Goal: Use online tool/utility

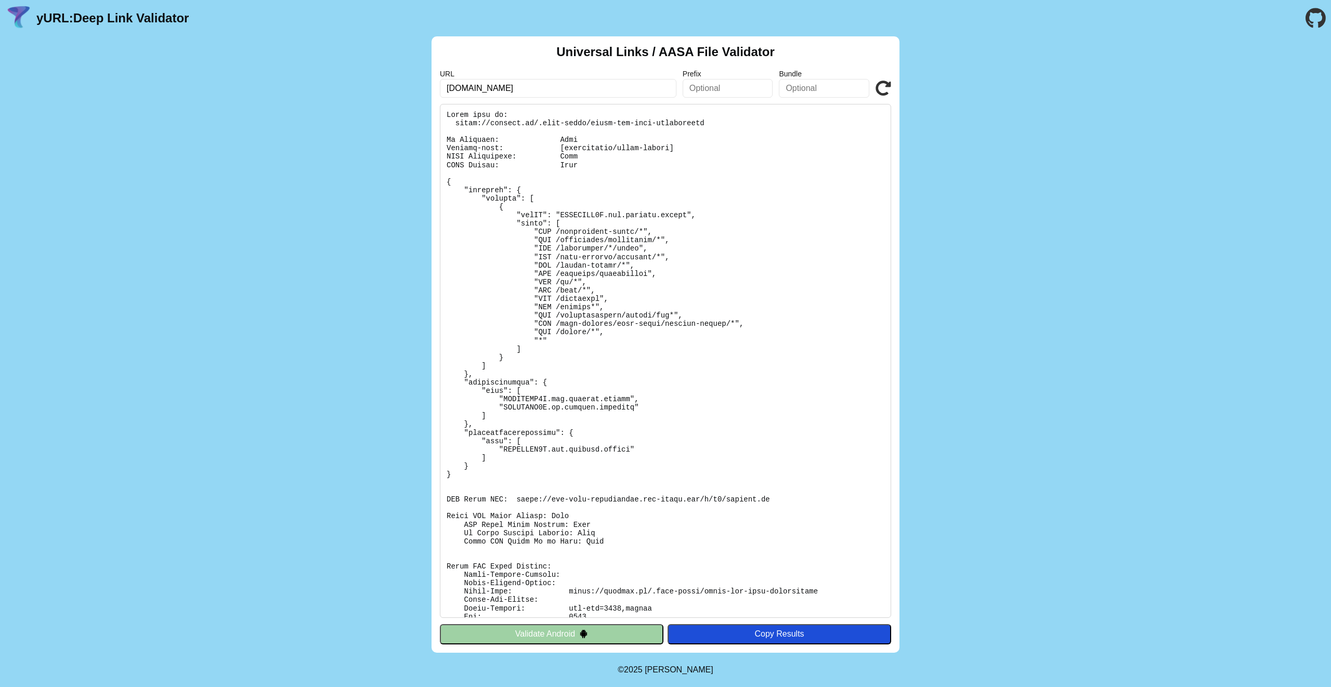
click at [568, 304] on pre at bounding box center [665, 361] width 451 height 514
click at [709, 476] on pre at bounding box center [665, 361] width 451 height 514
click at [708, 475] on pre at bounding box center [665, 361] width 451 height 514
click at [657, 370] on pre at bounding box center [665, 361] width 451 height 514
drag, startPoint x: 657, startPoint y: 370, endPoint x: 650, endPoint y: 367, distance: 7.4
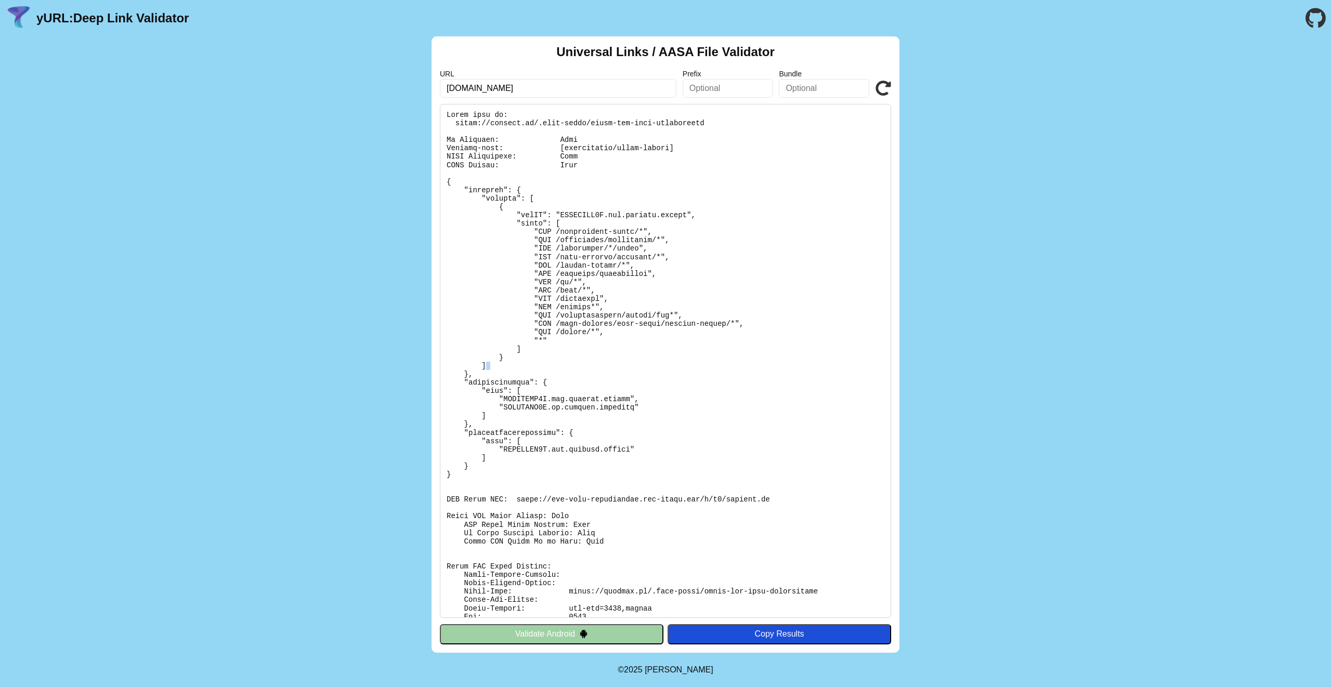
click at [656, 370] on pre at bounding box center [665, 361] width 451 height 514
click at [96, 24] on link "yURL: Deep Link Validator" at bounding box center [112, 18] width 152 height 15
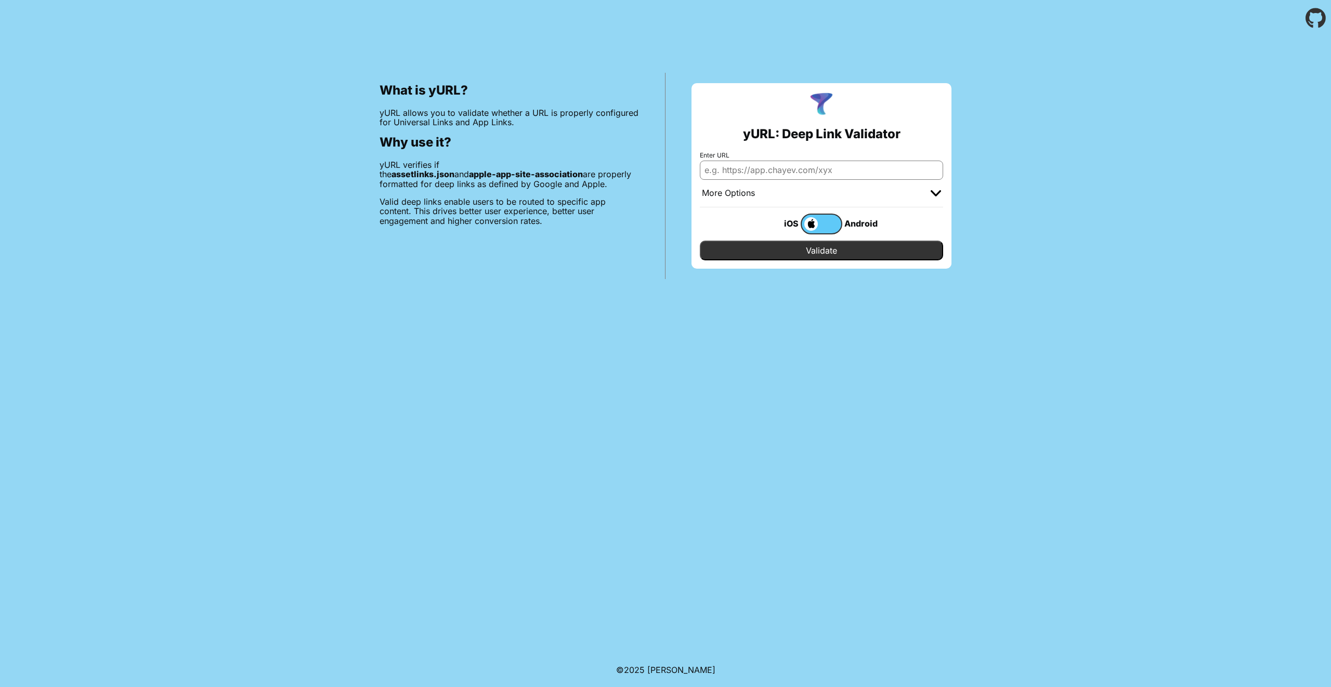
click at [731, 201] on div "More Options" at bounding box center [821, 194] width 243 height 28
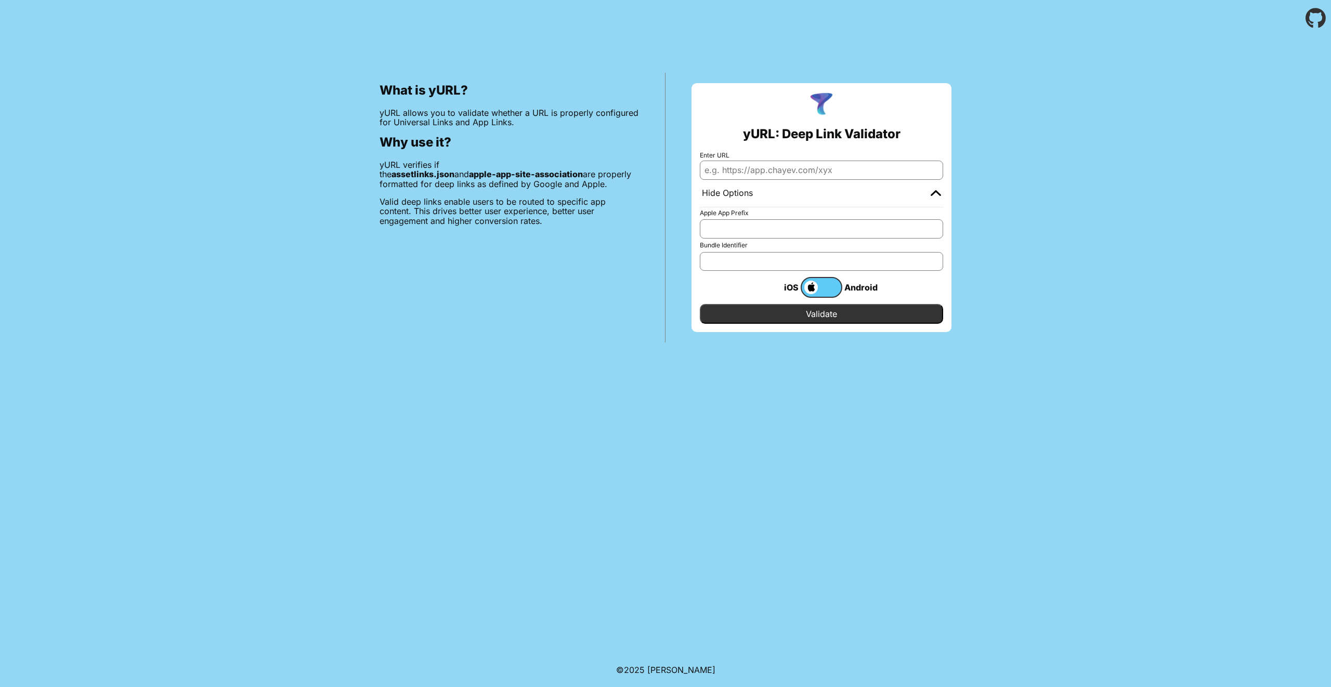
click at [775, 224] on input "Apple App Prefix" at bounding box center [821, 228] width 243 height 19
drag, startPoint x: 772, startPoint y: 252, endPoint x: 875, endPoint y: 250, distance: 103.0
click at [772, 252] on input "Bundle Identifier" at bounding box center [821, 261] width 243 height 19
click at [944, 189] on div "yURL: Deep Link Validator Enter URL Hide Options Apple App Prefix Bundle Identi…" at bounding box center [822, 207] width 260 height 249
click at [939, 190] on img at bounding box center [936, 193] width 10 height 6
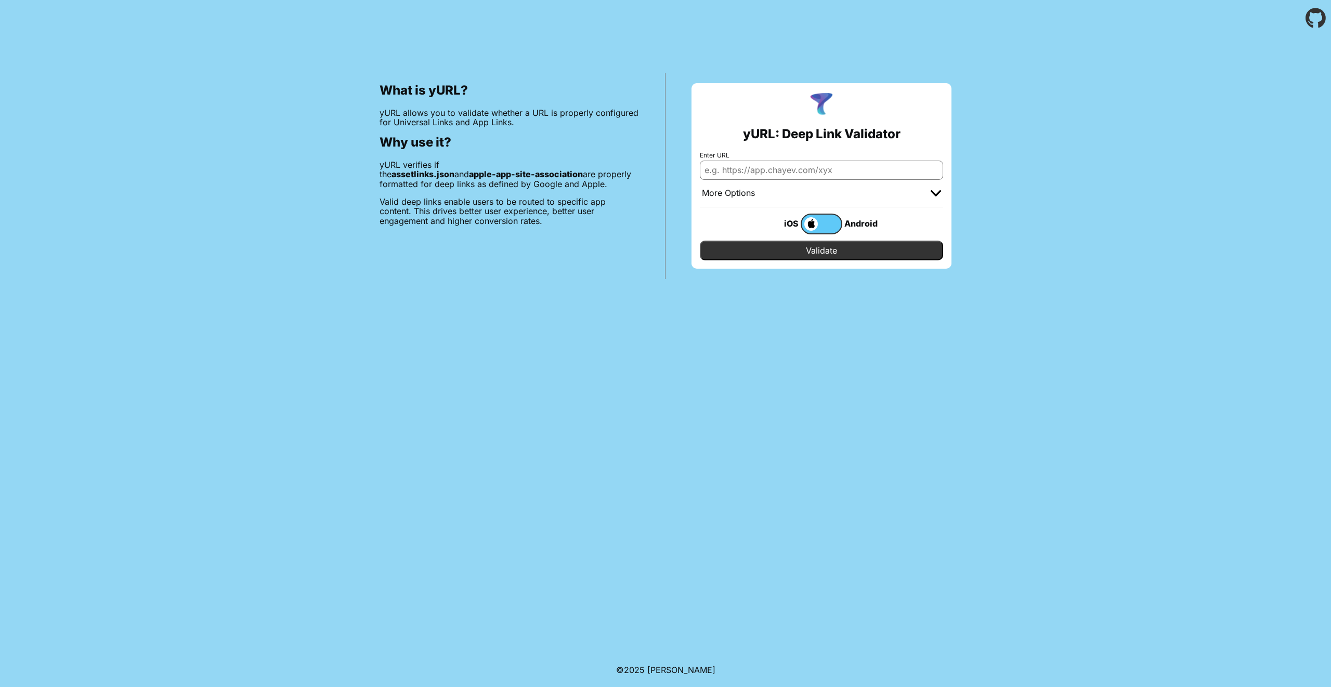
click at [939, 189] on div at bounding box center [936, 193] width 10 height 10
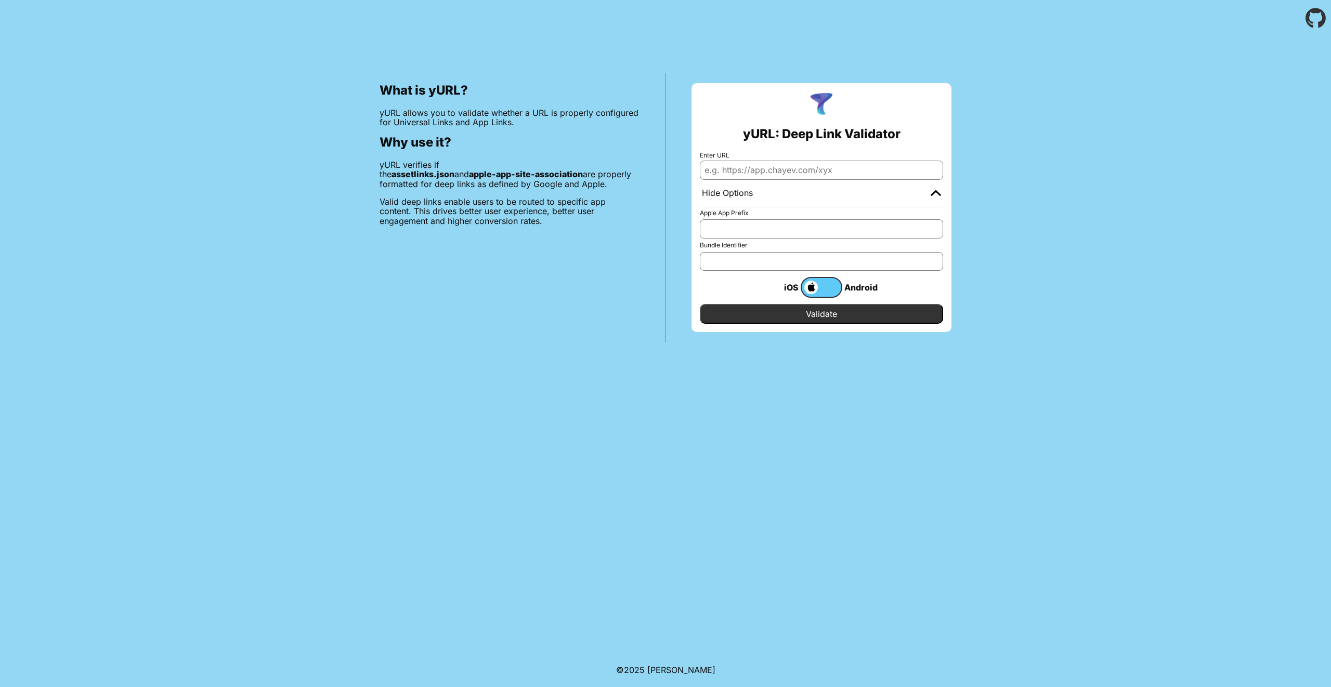
click at [694, 176] on div "yURL: Deep Link Validator Enter URL Hide Options Apple App Prefix Bundle Identi…" at bounding box center [822, 207] width 260 height 249
click at [737, 165] on input "Enter URL" at bounding box center [821, 170] width 243 height 19
drag, startPoint x: 738, startPoint y: 165, endPoint x: 785, endPoint y: 164, distance: 47.3
click at [738, 165] on input "Enter URL" at bounding box center [821, 170] width 243 height 19
click at [550, 111] on p "yURL allows you to validate whether a URL is properly configured for Universal …" at bounding box center [509, 117] width 259 height 19
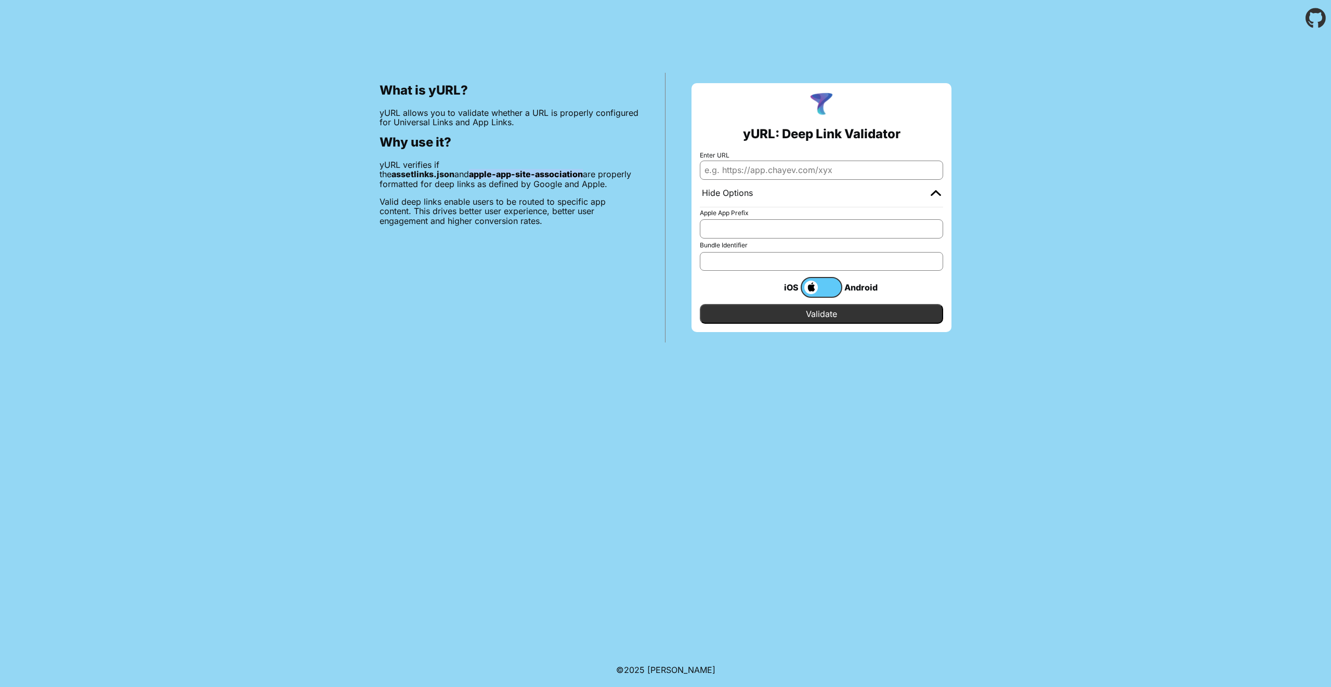
drag, startPoint x: 472, startPoint y: 170, endPoint x: 229, endPoint y: 19, distance: 285.8
click at [377, 171] on div "What is yURL? yURL allows you to validate whether a URL is properly configured …" at bounding box center [510, 208] width 312 height 270
copy b "apple-app-site-association"
